Goal: Transaction & Acquisition: Book appointment/travel/reservation

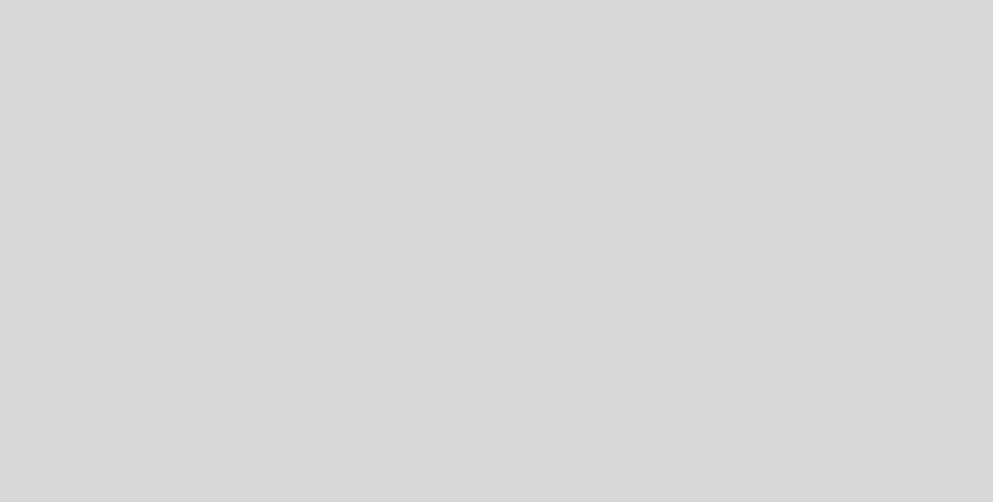
select select "es"
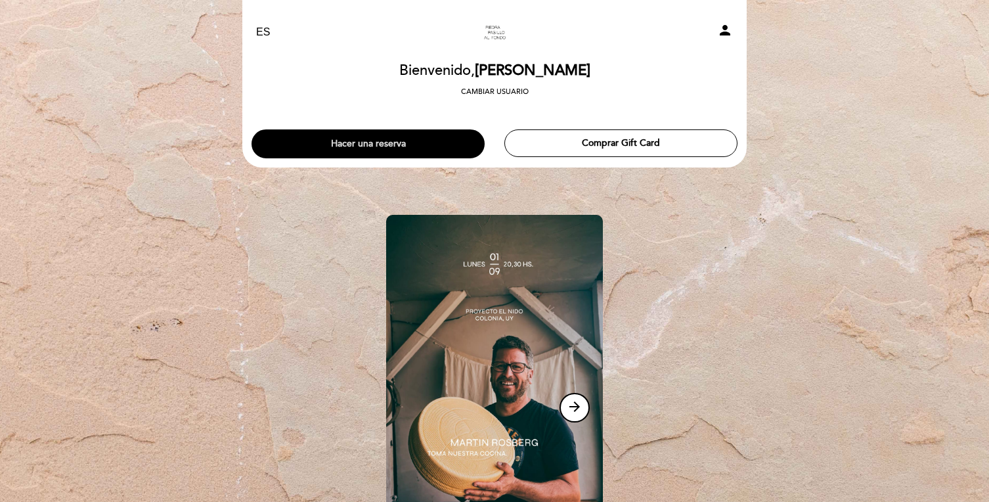
click at [391, 145] on button "Hacer una reserva" at bounding box center [368, 143] width 233 height 29
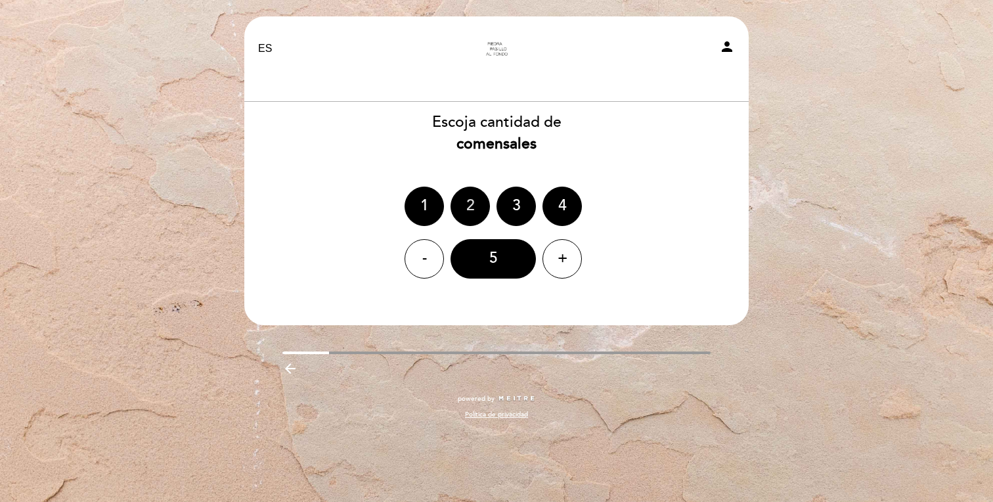
click at [462, 211] on div "2" at bounding box center [469, 206] width 39 height 39
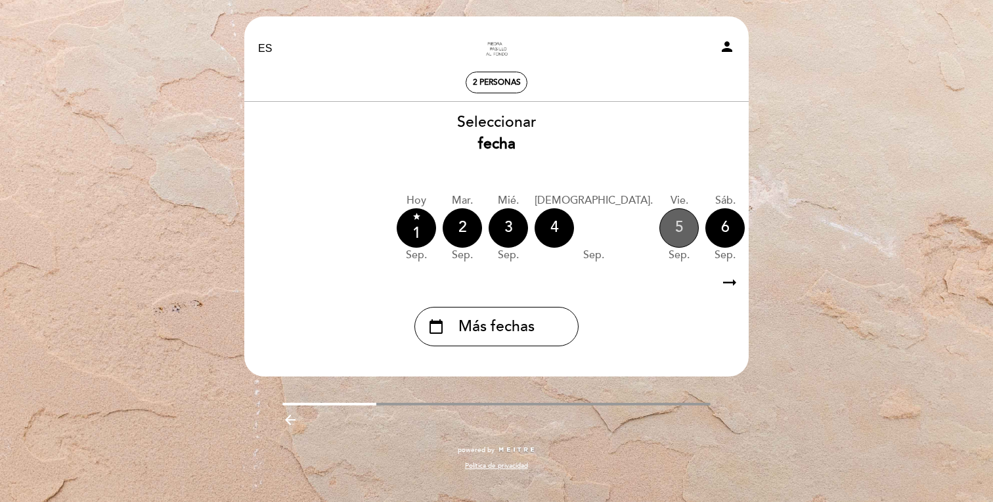
click at [659, 225] on div "5" at bounding box center [678, 227] width 39 height 39
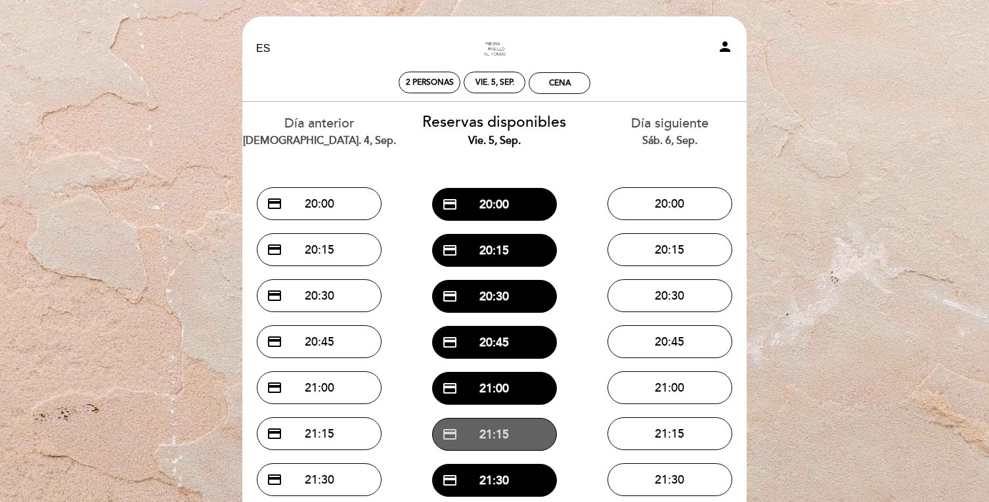
click at [502, 435] on button "credit_card 21:15" at bounding box center [494, 434] width 125 height 33
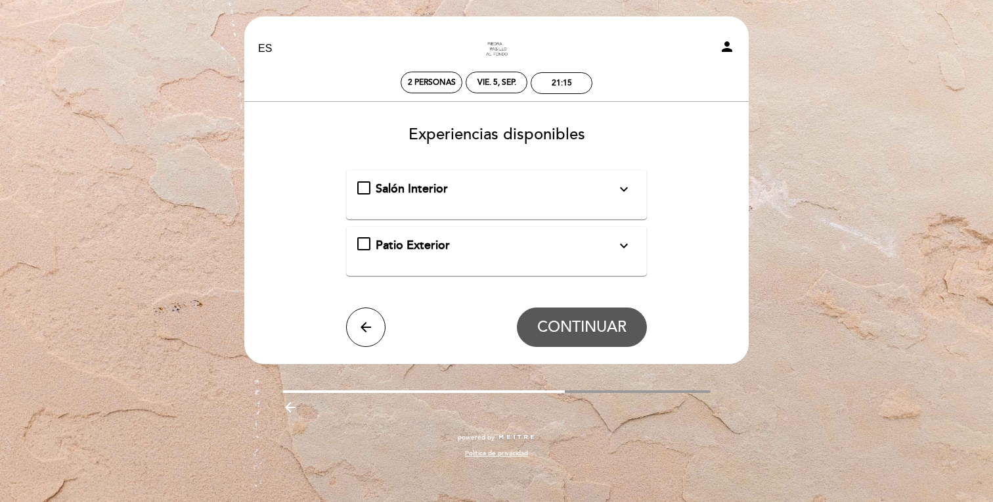
click at [486, 197] on div "Salón Interior expand_more" at bounding box center [496, 189] width 241 height 17
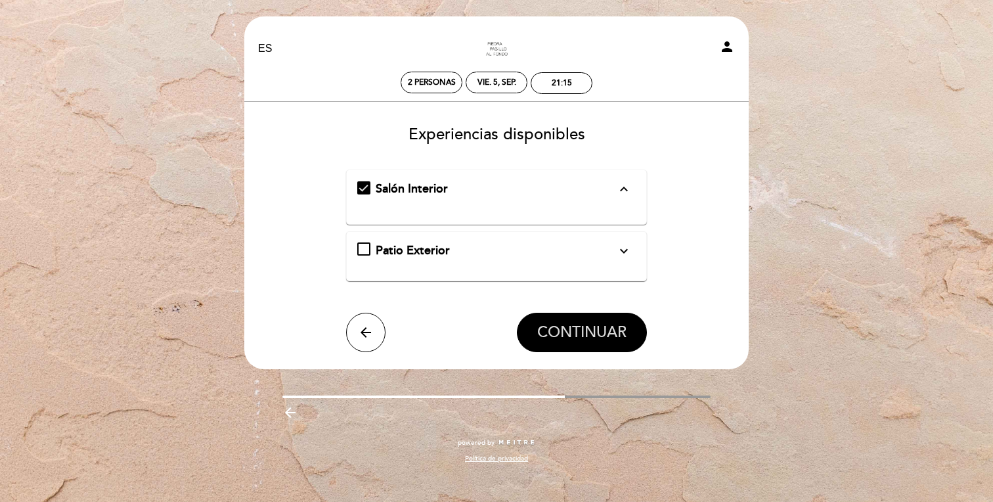
click at [573, 331] on span "CONTINUAR" at bounding box center [581, 332] width 89 height 18
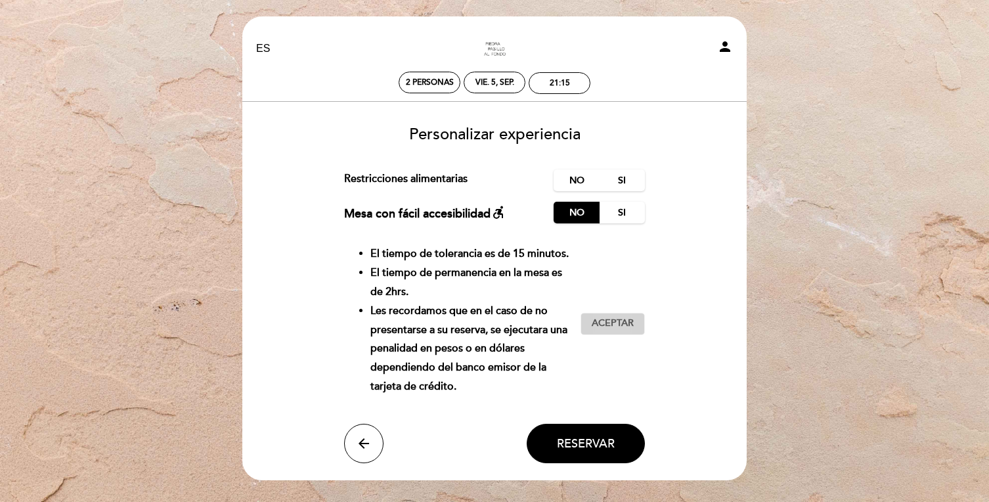
click at [602, 318] on span "Aceptar" at bounding box center [613, 324] width 42 height 14
click at [577, 177] on label "No" at bounding box center [577, 180] width 46 height 22
click at [592, 444] on span "Reservar" at bounding box center [586, 443] width 58 height 14
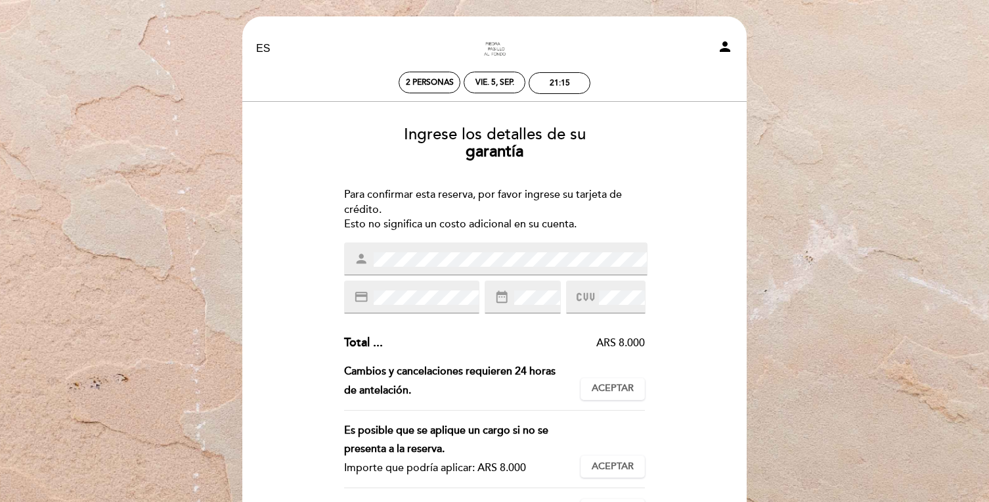
click at [419, 282] on div "credit_card" at bounding box center [411, 296] width 135 height 33
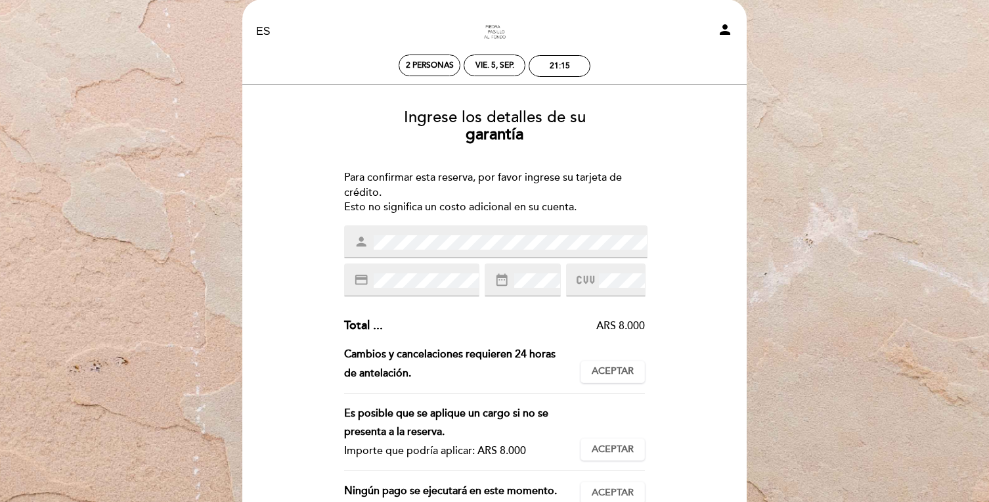
scroll to position [165, 0]
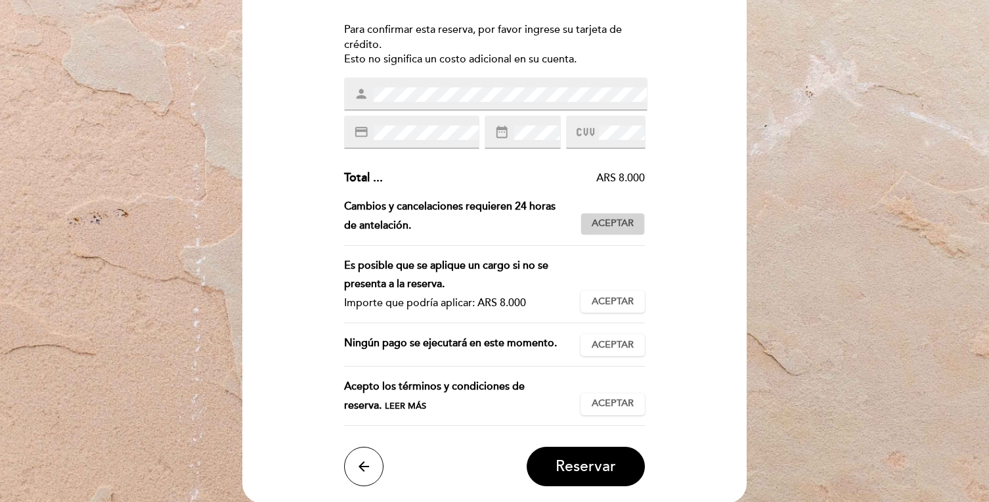
click at [594, 218] on span "Aceptar" at bounding box center [613, 224] width 42 height 14
click at [603, 279] on div "Es posible que se aplique un cargo si no se presenta a la reserva. Importe que …" at bounding box center [494, 289] width 301 height 67
drag, startPoint x: 603, startPoint y: 297, endPoint x: 608, endPoint y: 324, distance: 27.4
click at [604, 297] on span "Aceptar" at bounding box center [613, 302] width 42 height 14
drag, startPoint x: 609, startPoint y: 336, endPoint x: 638, endPoint y: 388, distance: 59.1
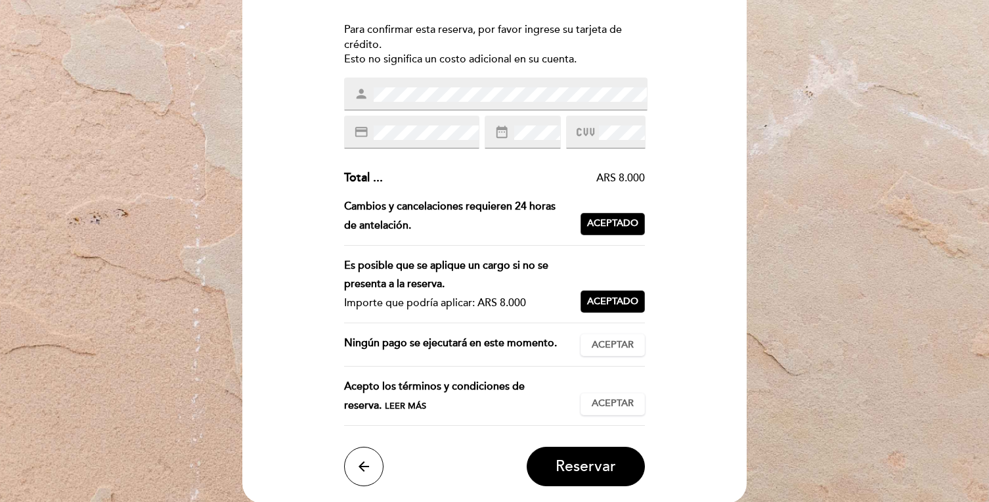
click at [610, 337] on button "Aceptar Aceptado" at bounding box center [613, 345] width 64 height 22
drag, startPoint x: 628, startPoint y: 405, endPoint x: 625, endPoint y: 411, distance: 6.8
click at [628, 406] on span "Aceptar" at bounding box center [613, 404] width 42 height 14
click at [596, 461] on span "Reservar" at bounding box center [586, 466] width 60 height 18
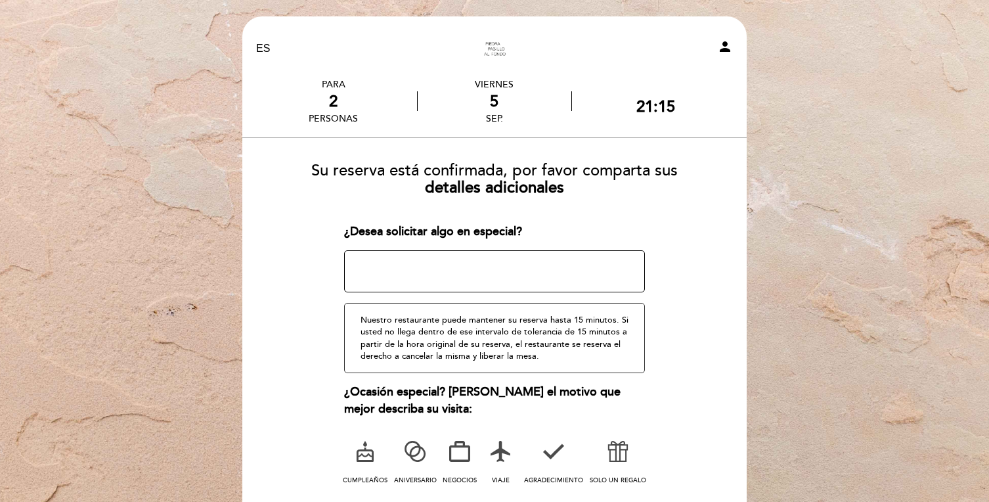
scroll to position [79, 0]
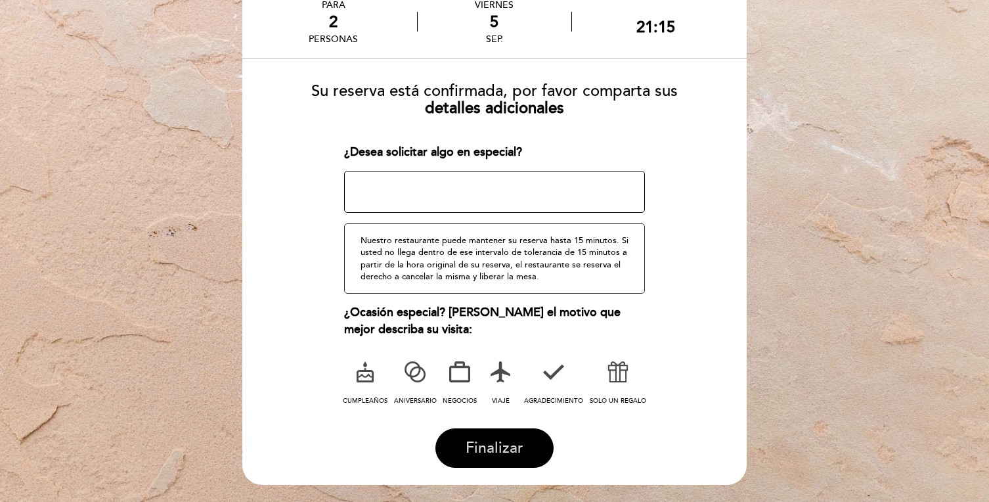
click at [506, 454] on span "Finalizar" at bounding box center [495, 448] width 58 height 18
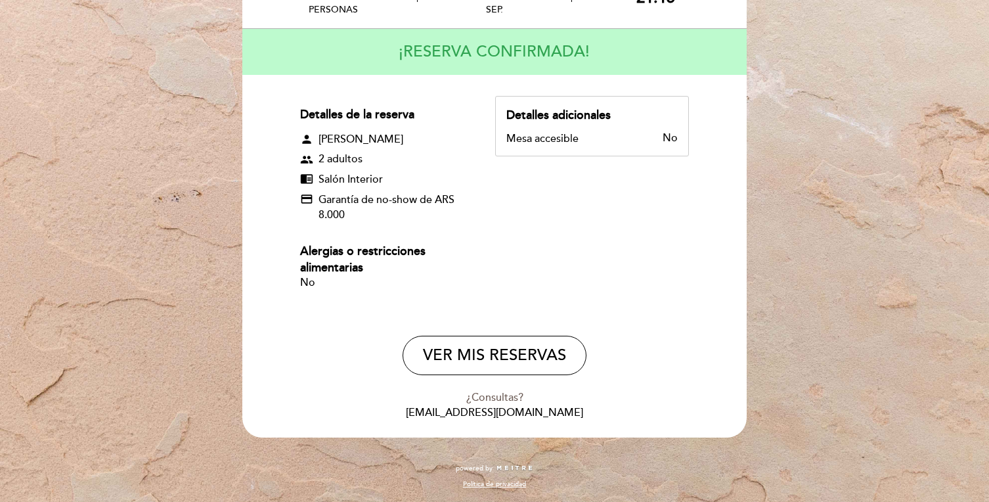
scroll to position [101, 0]
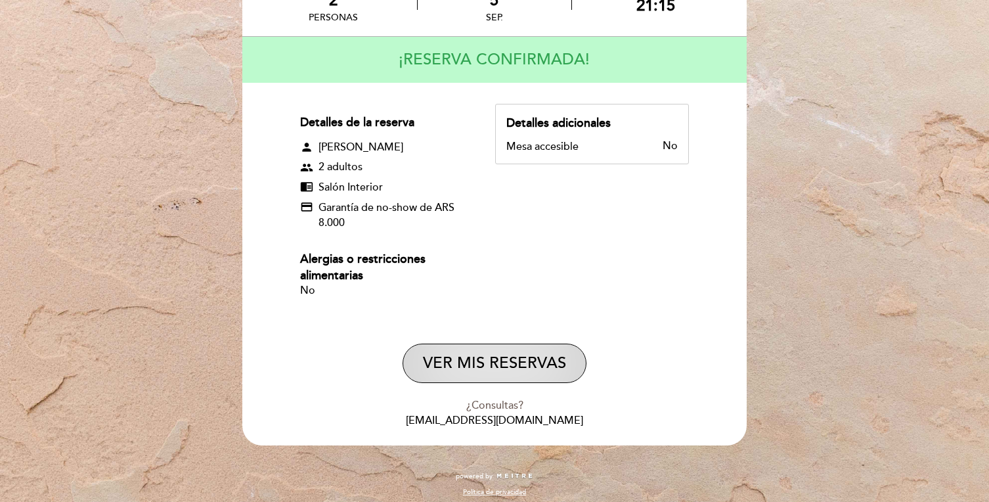
click at [534, 374] on button "VER MIS RESERVAS" at bounding box center [495, 362] width 184 height 39
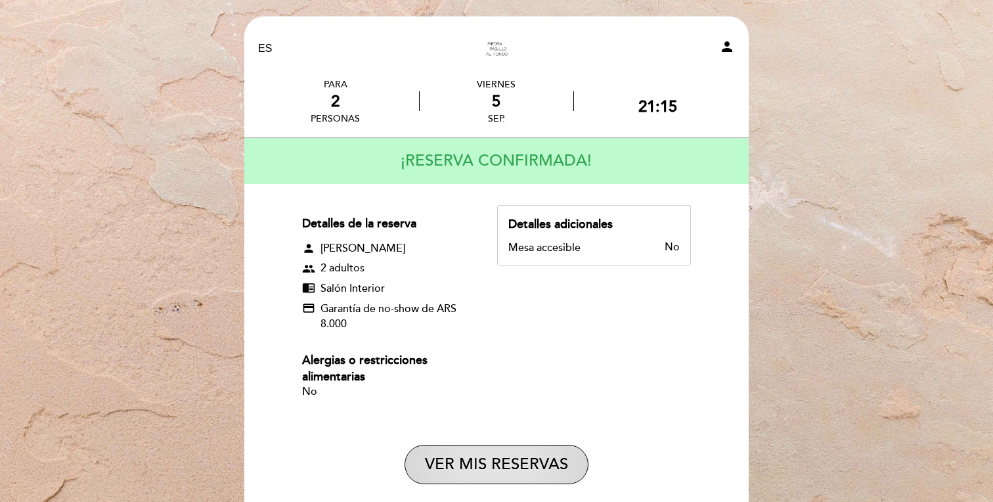
select select "es"
